Goal: Task Accomplishment & Management: Use online tool/utility

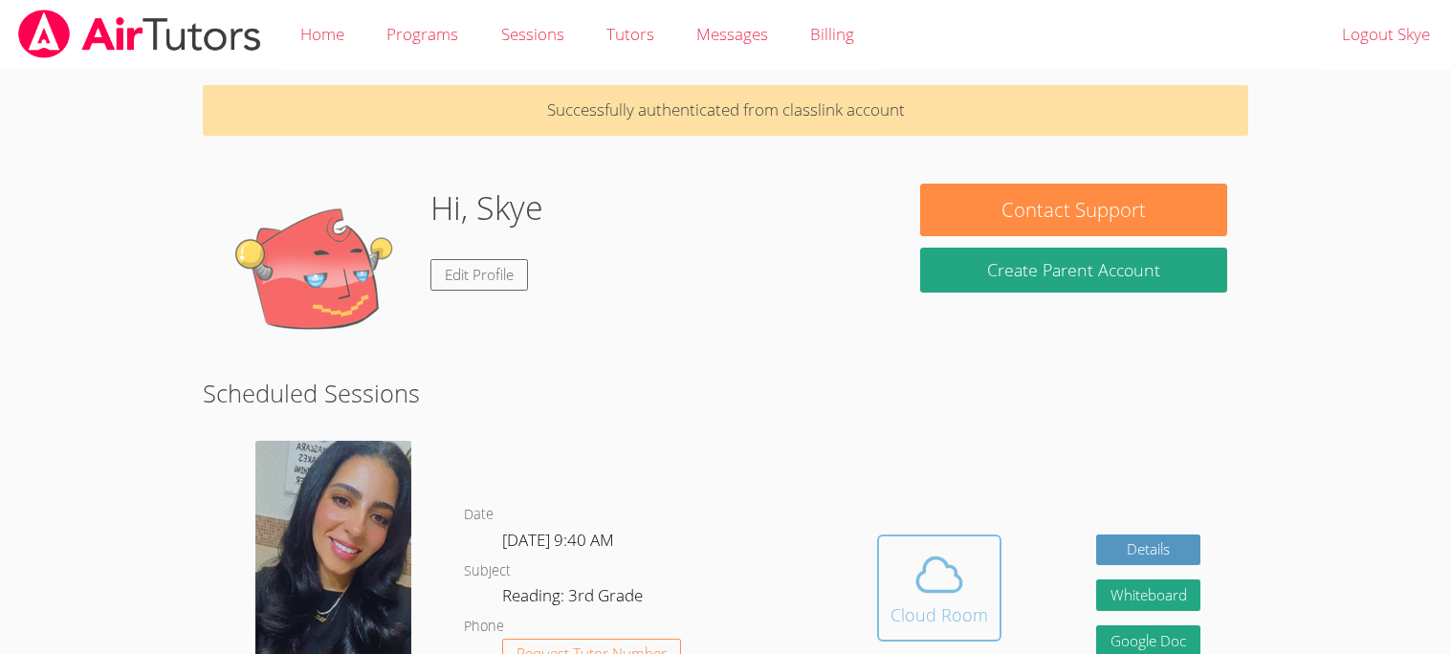
click at [973, 608] on div "Cloud Room" at bounding box center [940, 615] width 98 height 27
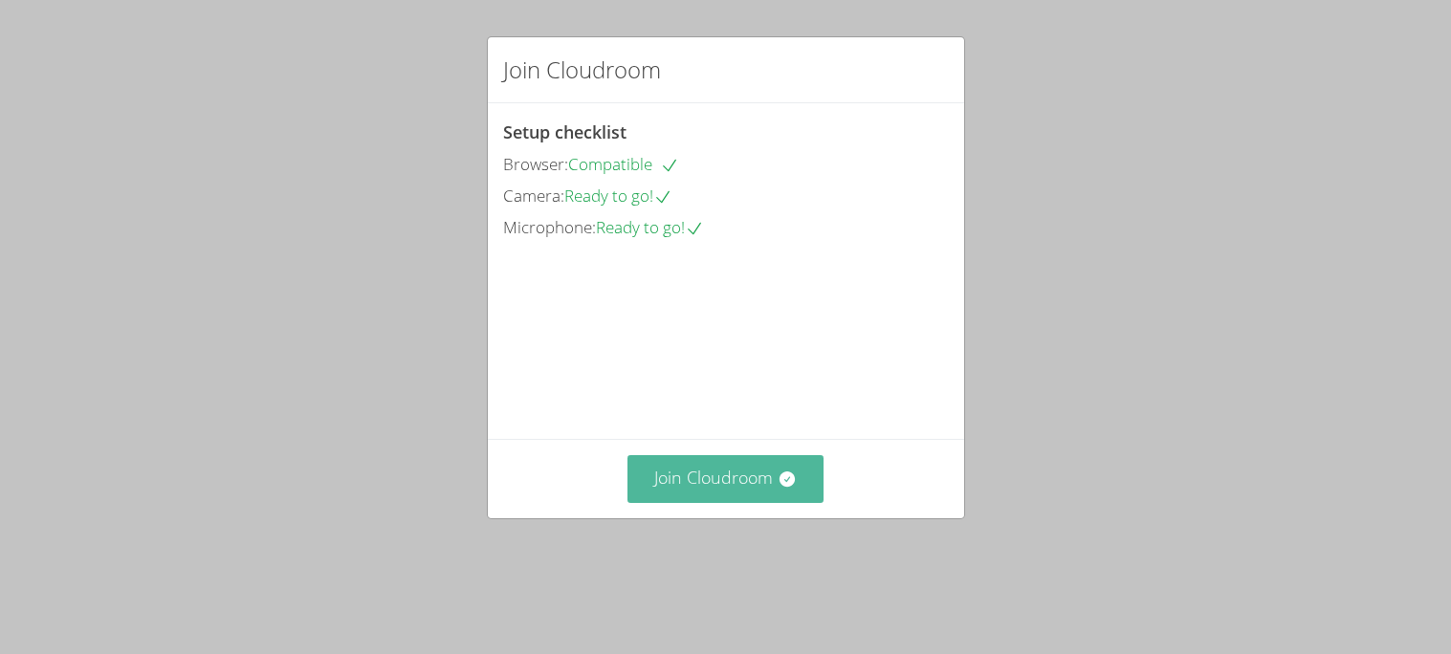
click at [669, 502] on button "Join Cloudroom" at bounding box center [726, 478] width 196 height 47
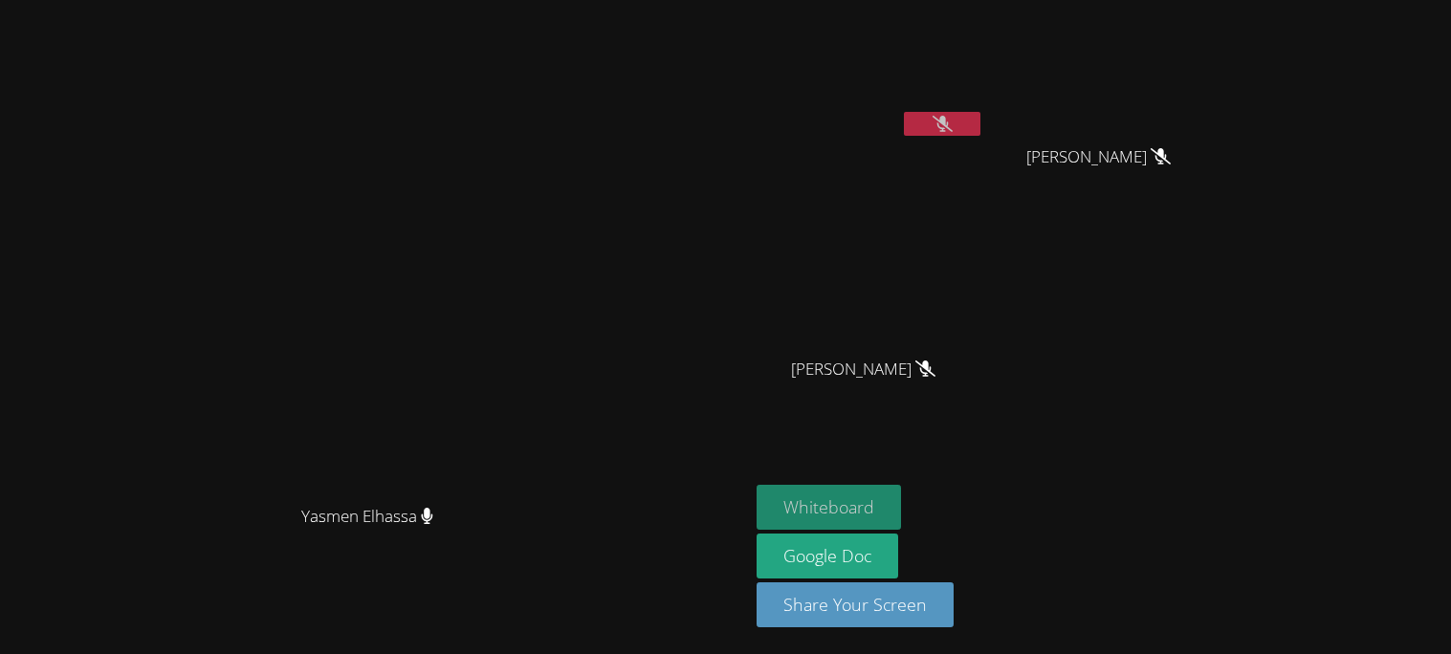
click at [901, 505] on button "Whiteboard" at bounding box center [829, 507] width 144 height 45
click at [1174, 437] on aside "Skye Burrwell Lazaro Leon-Trevino Lazaro Leon-Trevino Alexa Torres-Rivera Alexa…" at bounding box center [988, 327] width 478 height 654
click at [901, 499] on button "Whiteboard" at bounding box center [829, 507] width 144 height 45
click at [953, 123] on icon at bounding box center [943, 124] width 20 height 16
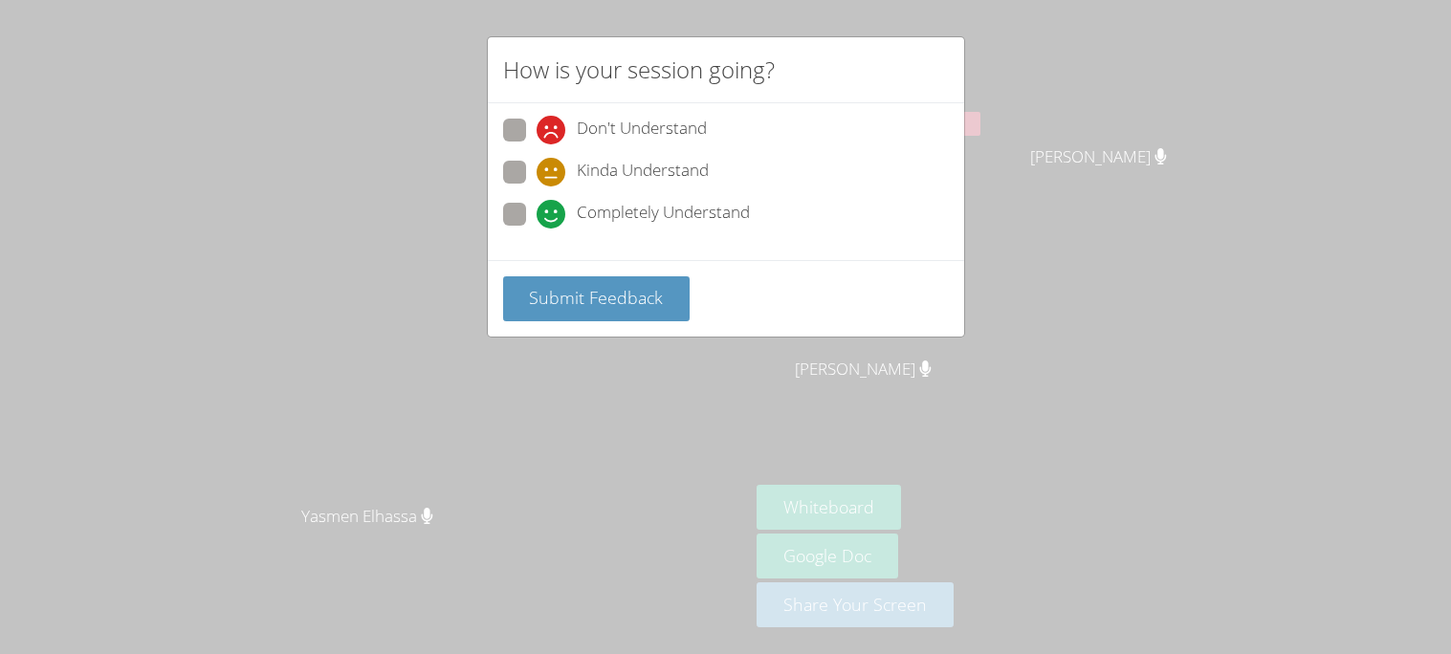
click at [532, 205] on label "Completely Understand" at bounding box center [626, 216] width 247 height 26
click at [537, 205] on input "Completely Understand" at bounding box center [545, 211] width 16 height 16
radio input "true"
click at [595, 298] on span "Submit Feedback" at bounding box center [596, 297] width 134 height 23
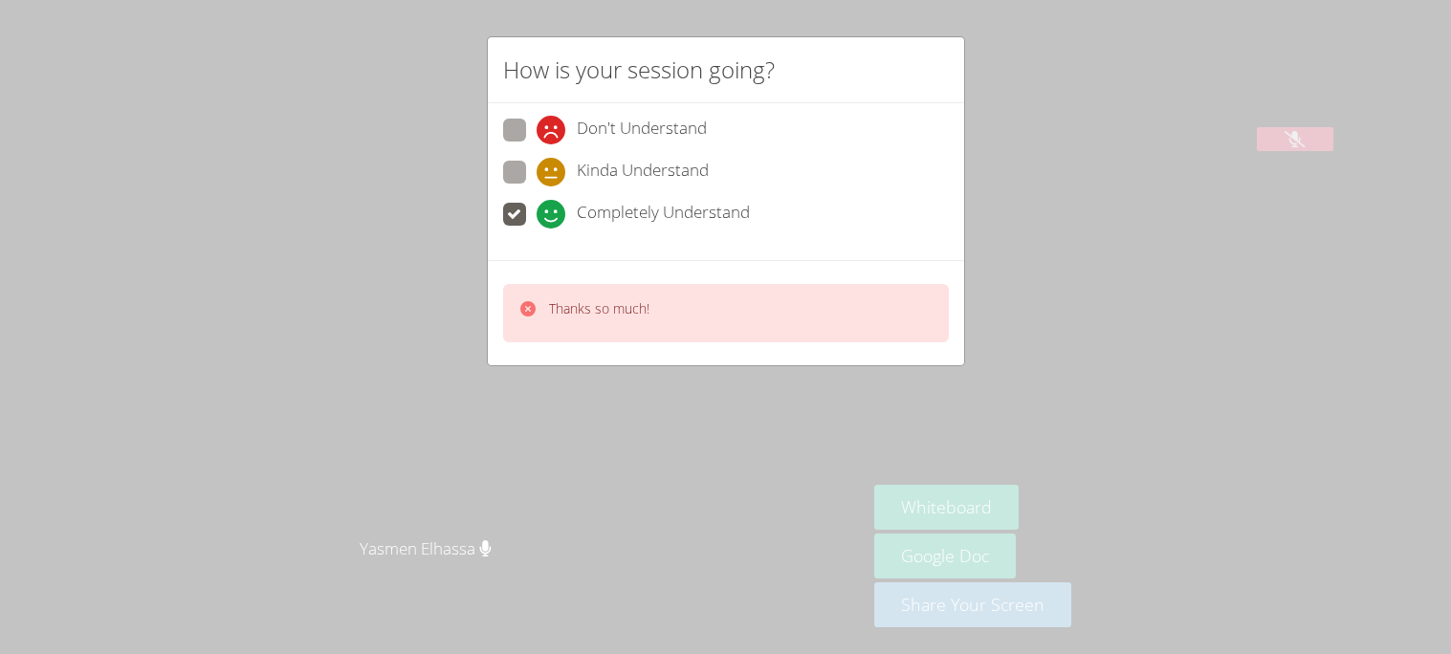
click at [726, 411] on div "How is your session going? Don't Understand Kinda Understand Completely Underst…" at bounding box center [725, 327] width 1451 height 654
